Goal: Register for event/course

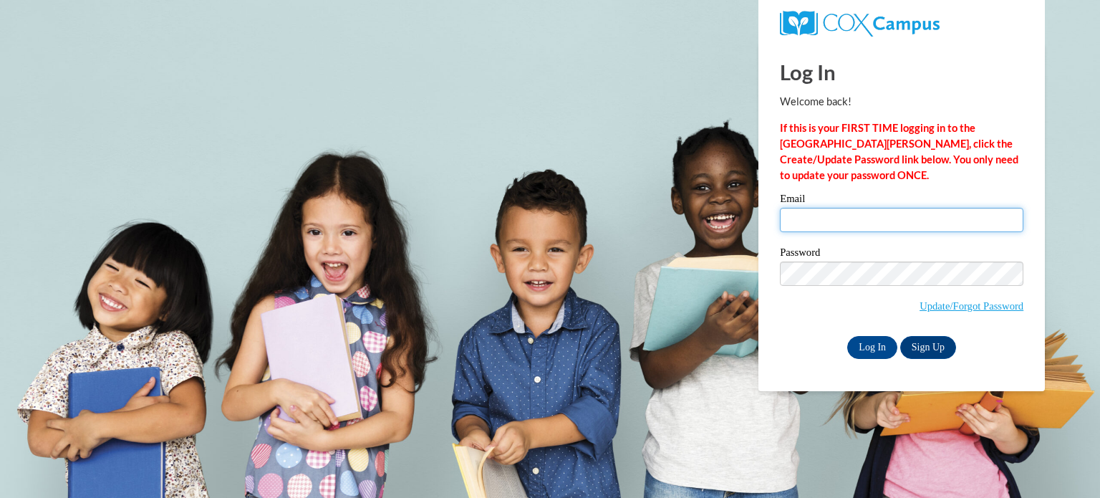
click at [817, 218] on input "Email" at bounding box center [901, 220] width 243 height 24
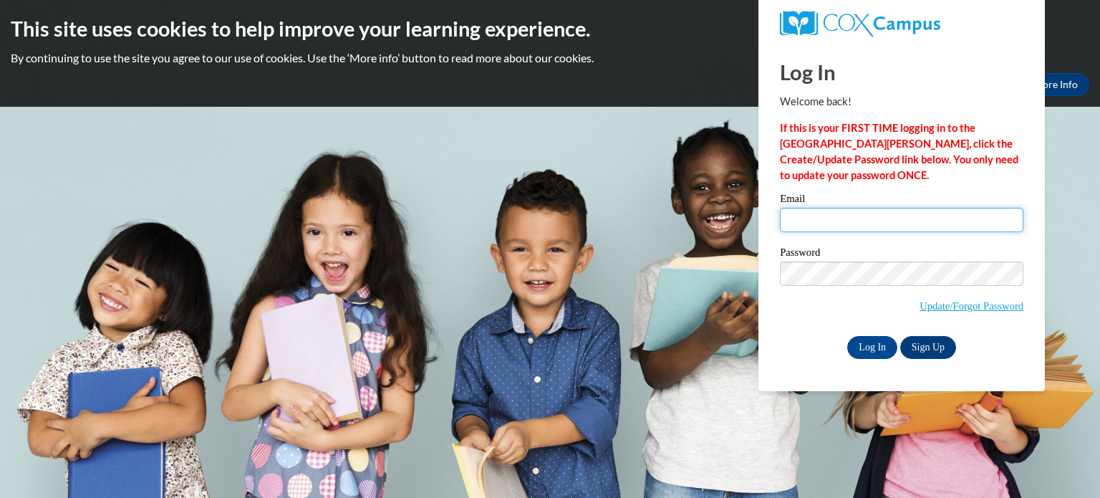
type input "lisa.merritt@slingerschools.org"
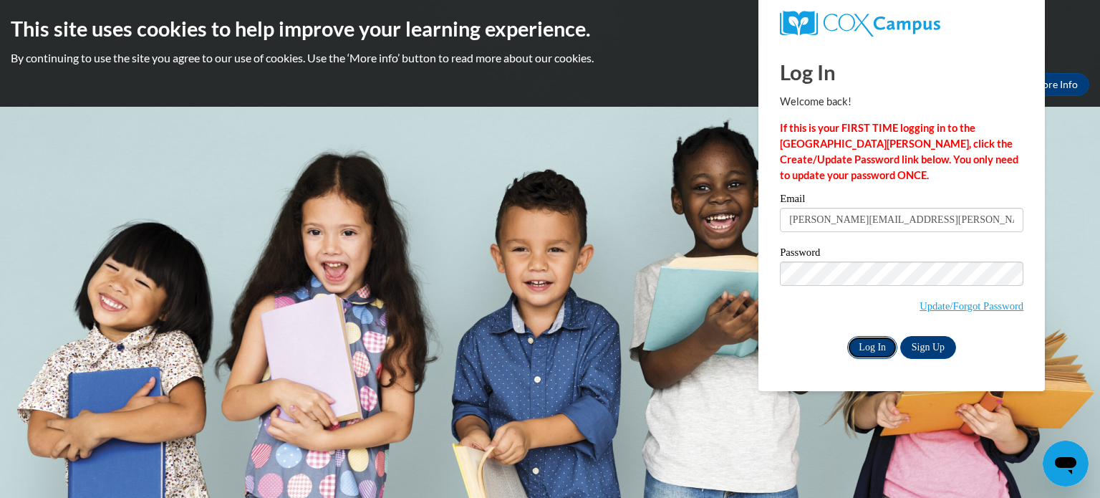
click at [868, 345] on input "Log In" at bounding box center [872, 347] width 50 height 23
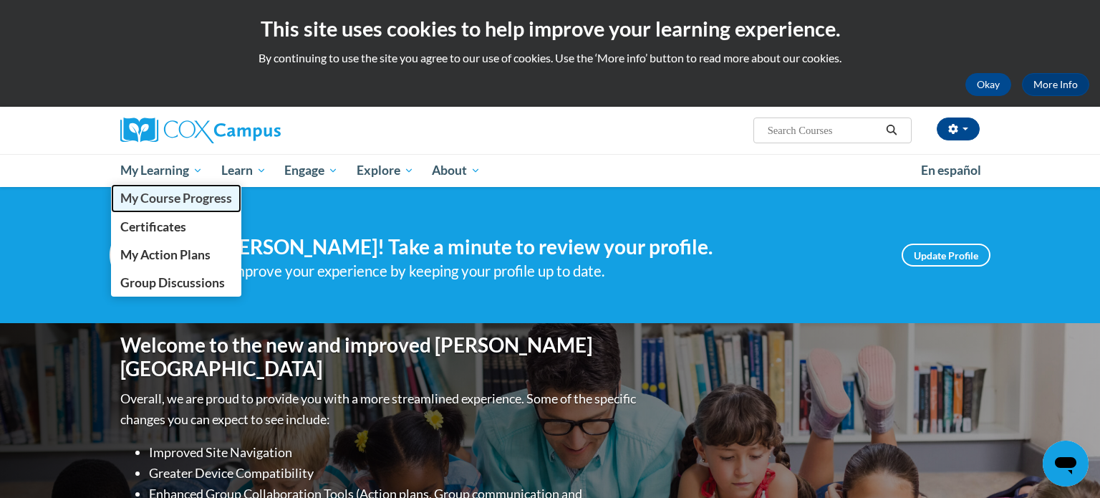
click at [171, 204] on span "My Course Progress" at bounding box center [176, 197] width 112 height 15
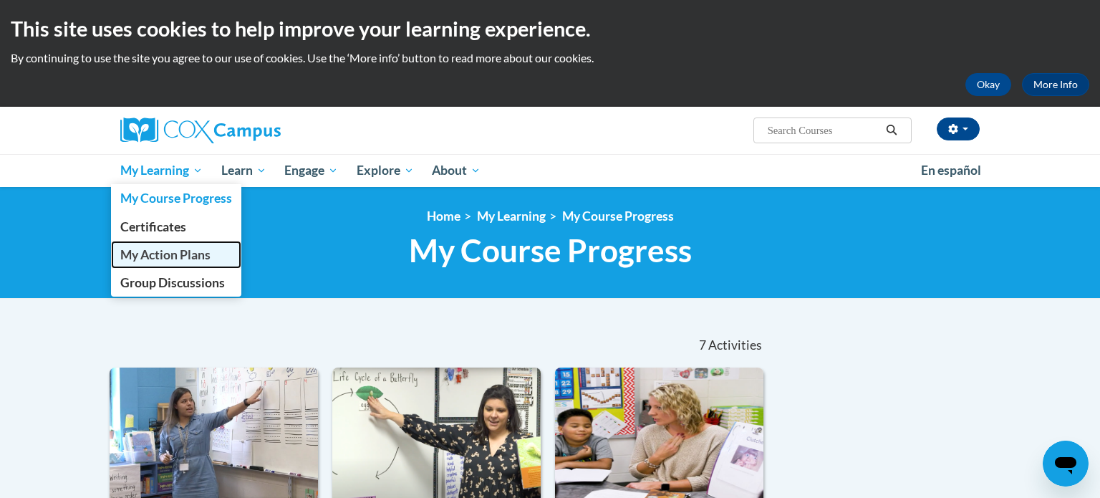
click at [159, 261] on span "My Action Plans" at bounding box center [165, 254] width 90 height 15
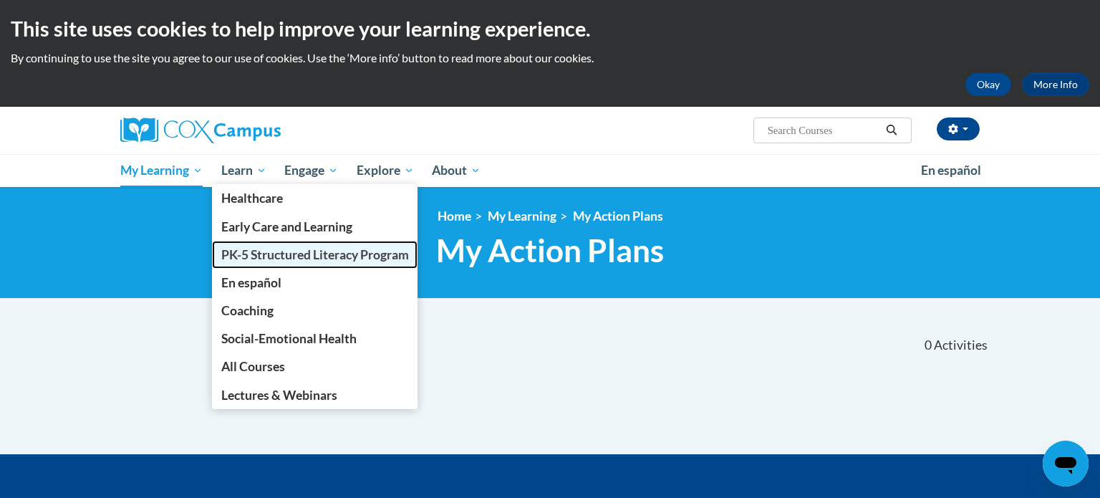
click at [248, 253] on span "PK-5 Structured Literacy Program" at bounding box center [315, 254] width 188 height 15
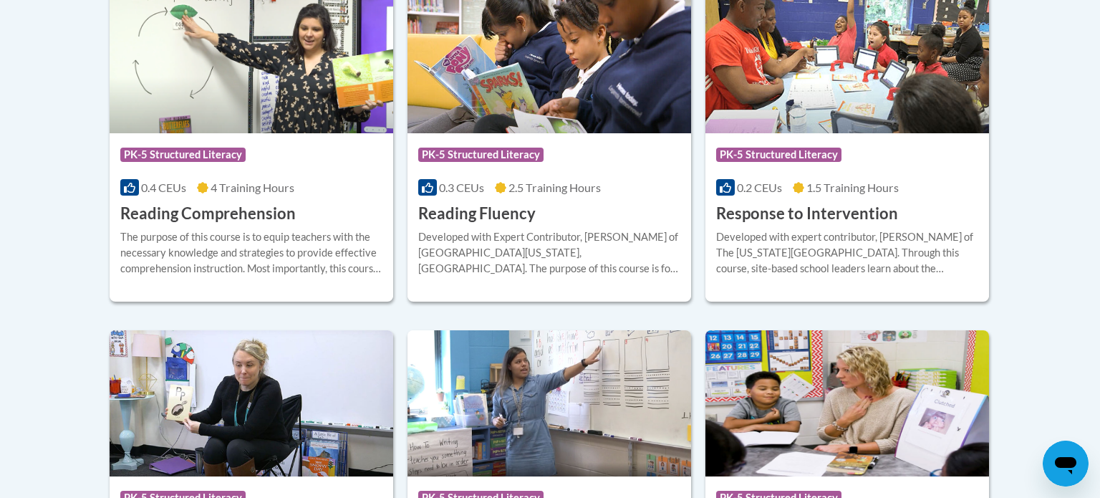
scroll to position [1401, 0]
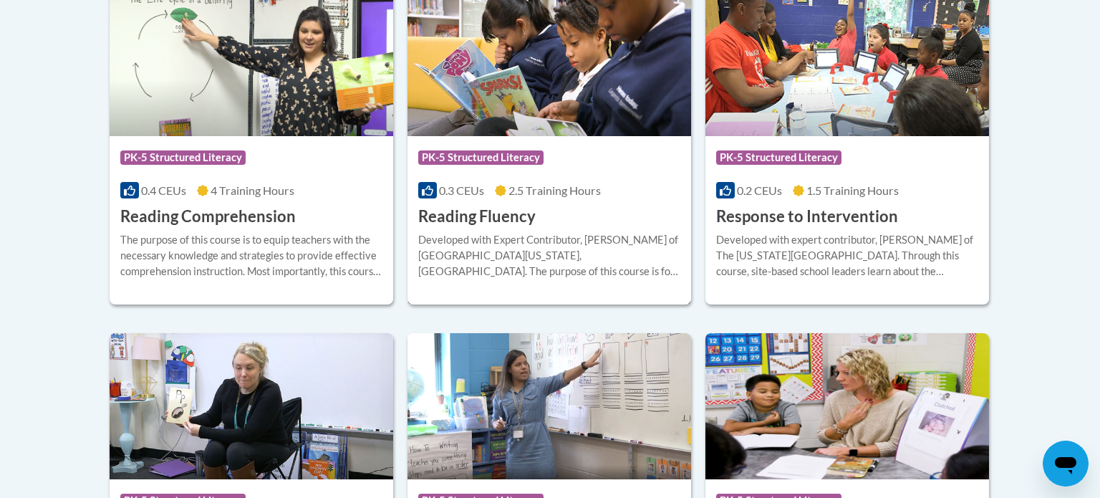
click at [480, 217] on h3 "Reading Fluency" at bounding box center [476, 217] width 117 height 22
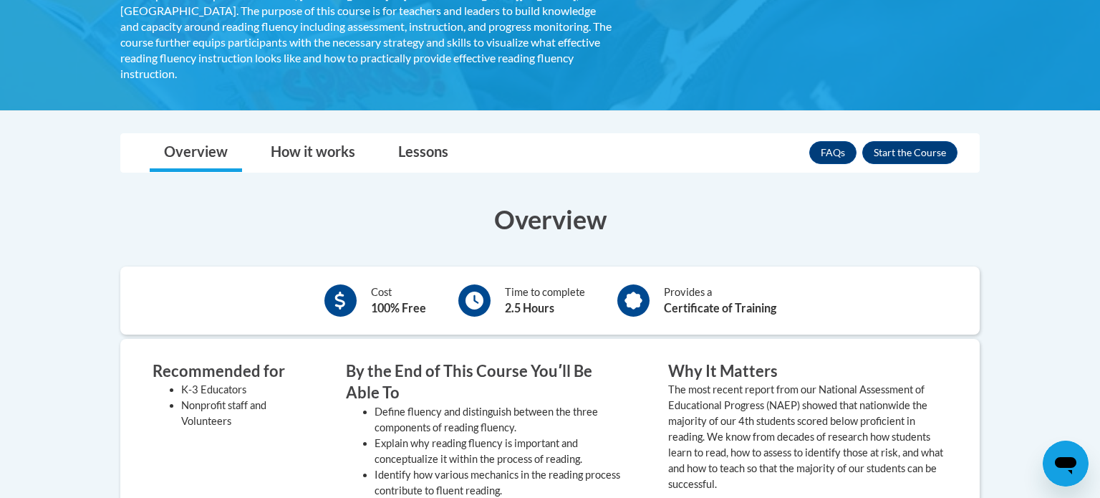
scroll to position [312, 0]
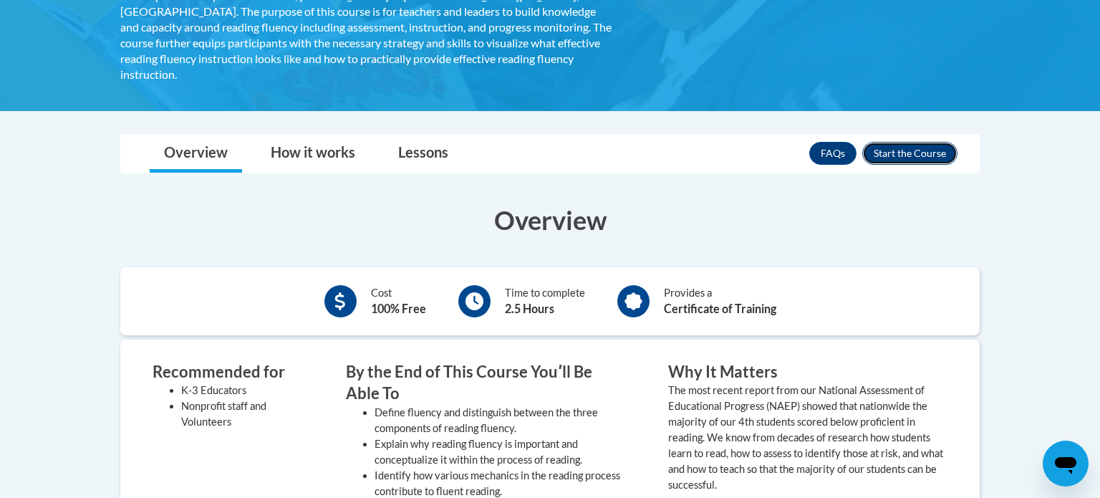
click at [922, 142] on button "Enroll" at bounding box center [909, 153] width 95 height 23
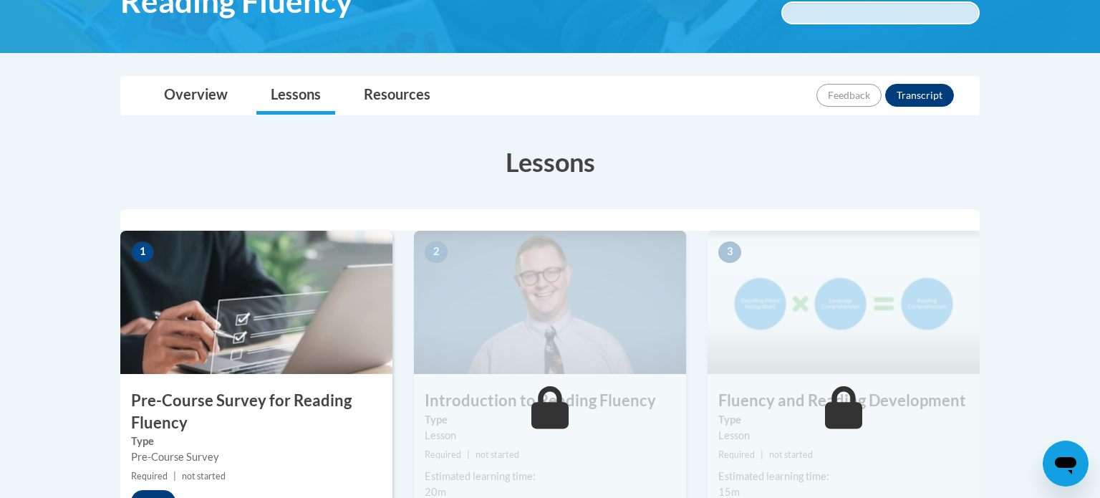
scroll to position [423, 0]
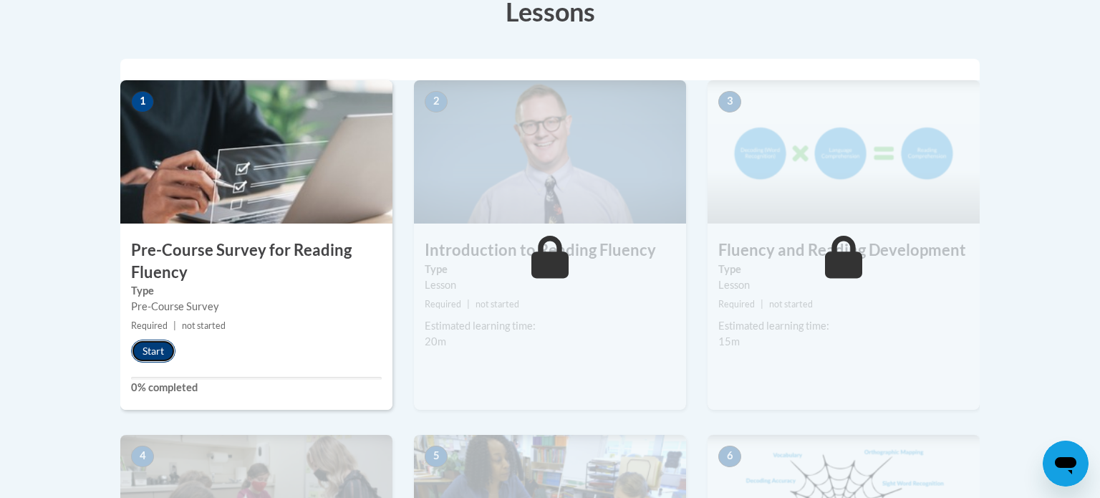
click at [164, 349] on button "Start" at bounding box center [153, 350] width 44 height 23
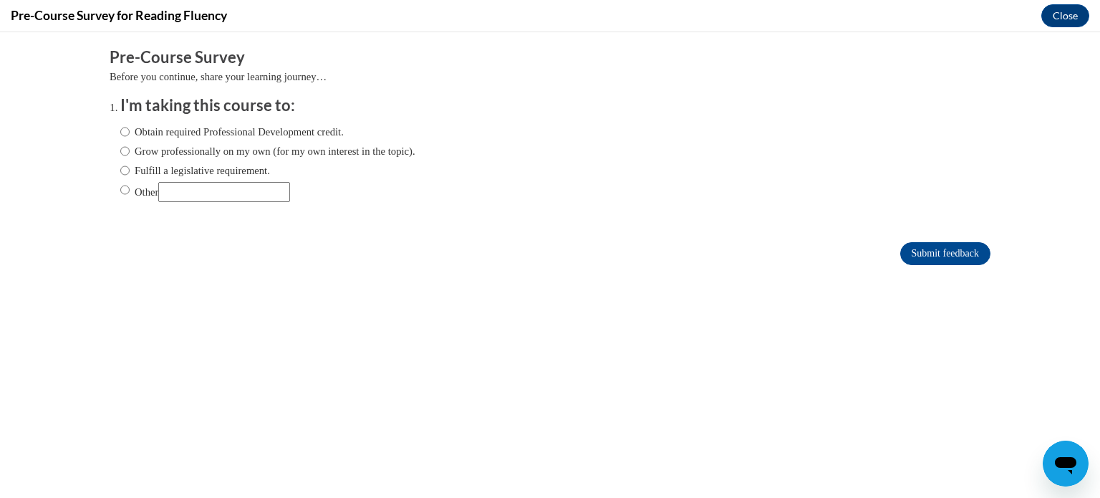
scroll to position [0, 0]
click at [127, 172] on input "Fulfill a legislative requirement." at bounding box center [124, 171] width 9 height 16
radio input "true"
click at [934, 258] on input "Submit feedback" at bounding box center [945, 253] width 90 height 23
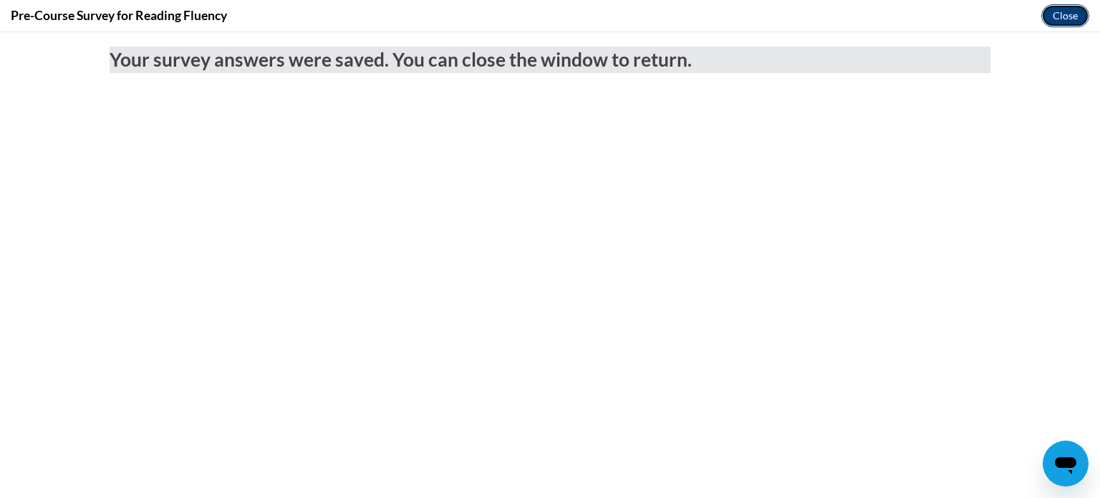
click at [1068, 23] on button "Close" at bounding box center [1065, 15] width 48 height 23
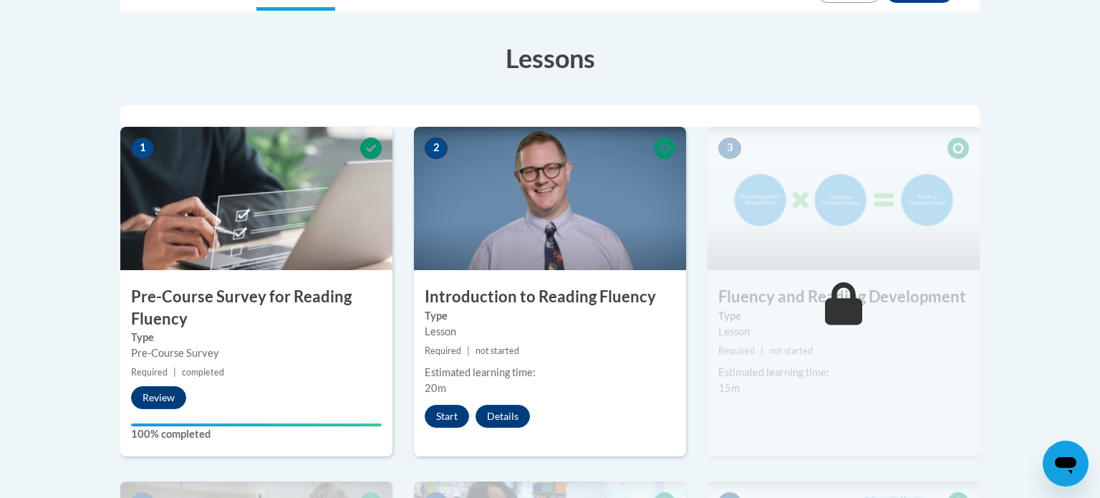
scroll to position [378, 0]
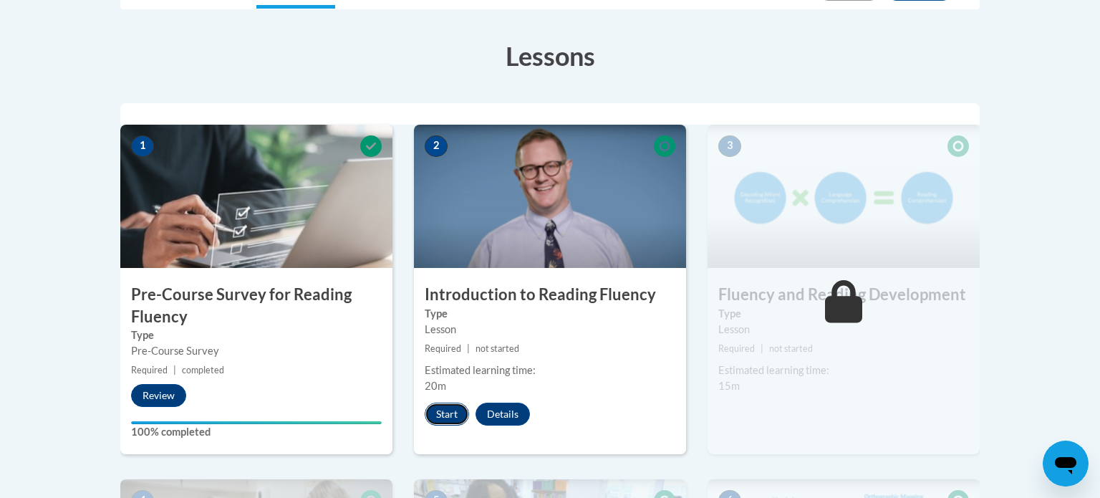
click at [449, 410] on button "Start" at bounding box center [447, 413] width 44 height 23
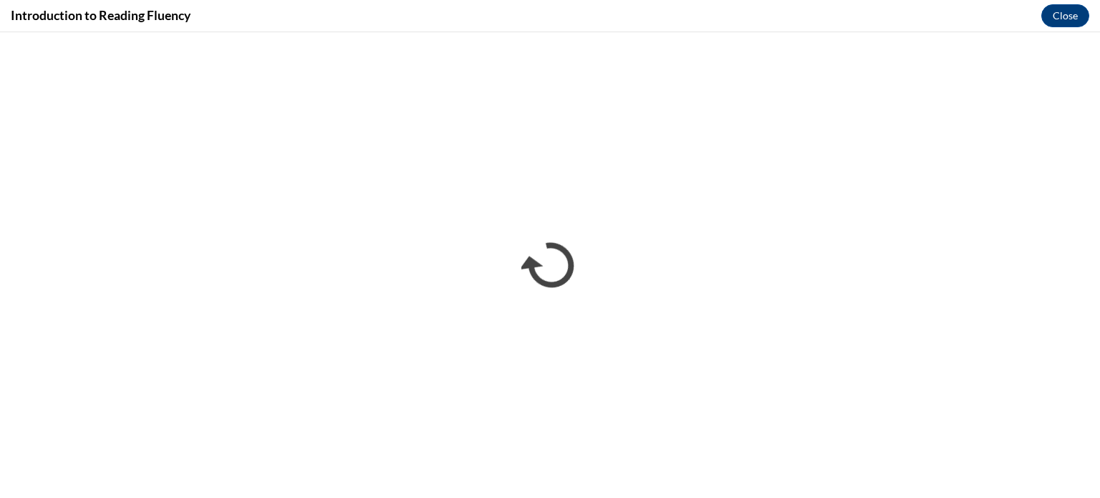
scroll to position [0, 0]
